Goal: Check status: Check status

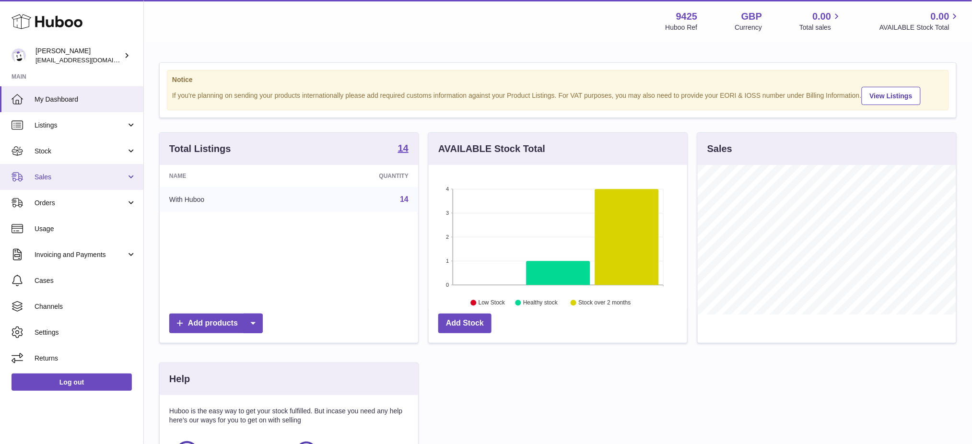
scroll to position [149, 259]
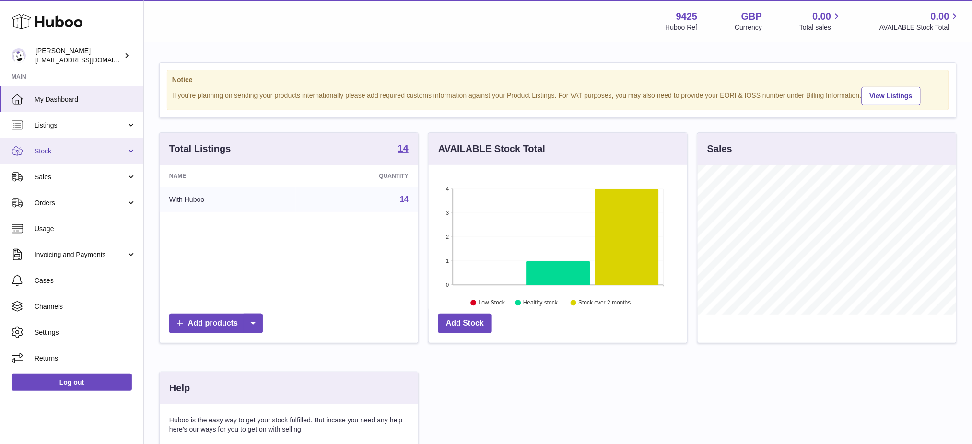
click at [50, 156] on link "Stock" at bounding box center [71, 151] width 143 height 26
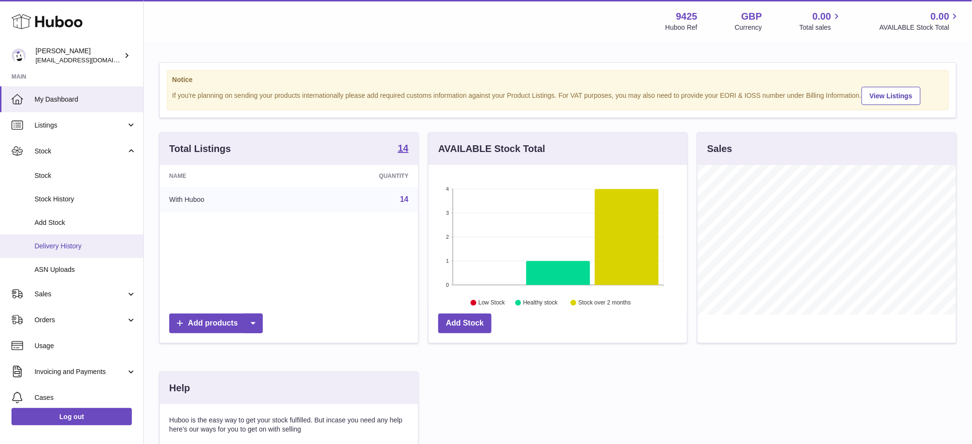
click at [58, 247] on span "Delivery History" at bounding box center [86, 246] width 102 height 9
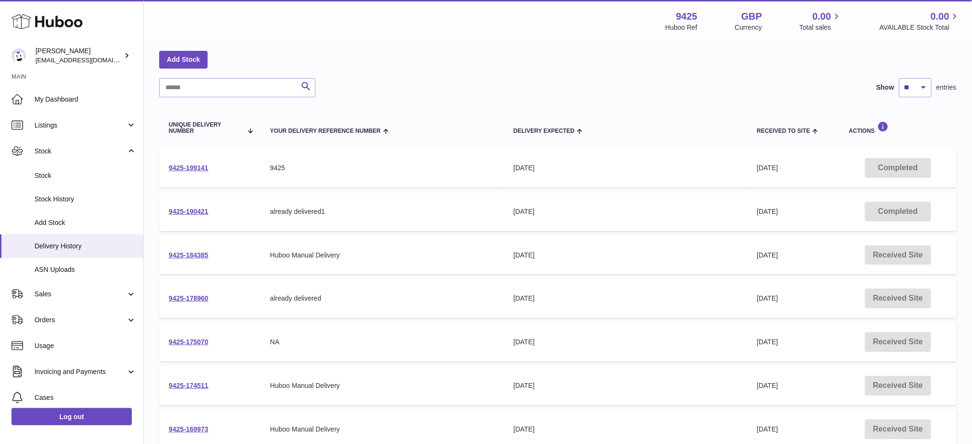
scroll to position [64, 0]
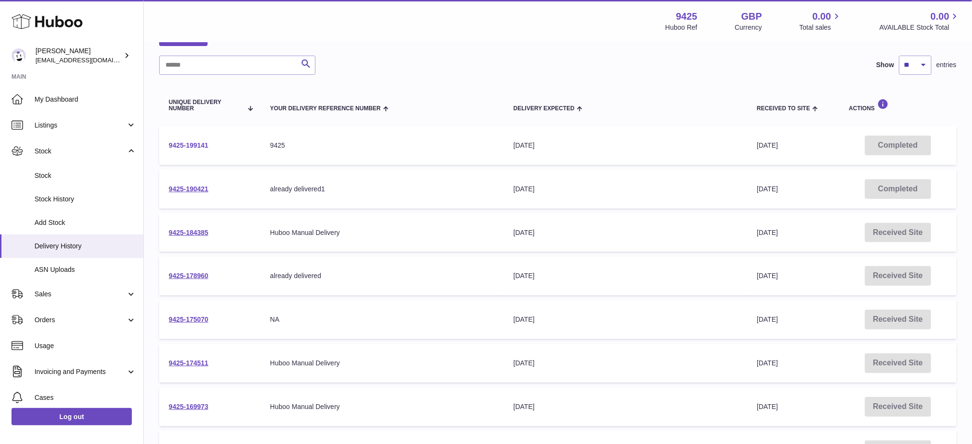
click at [179, 143] on link "9425-199141" at bounding box center [189, 146] width 40 height 8
